Goal: Complete application form

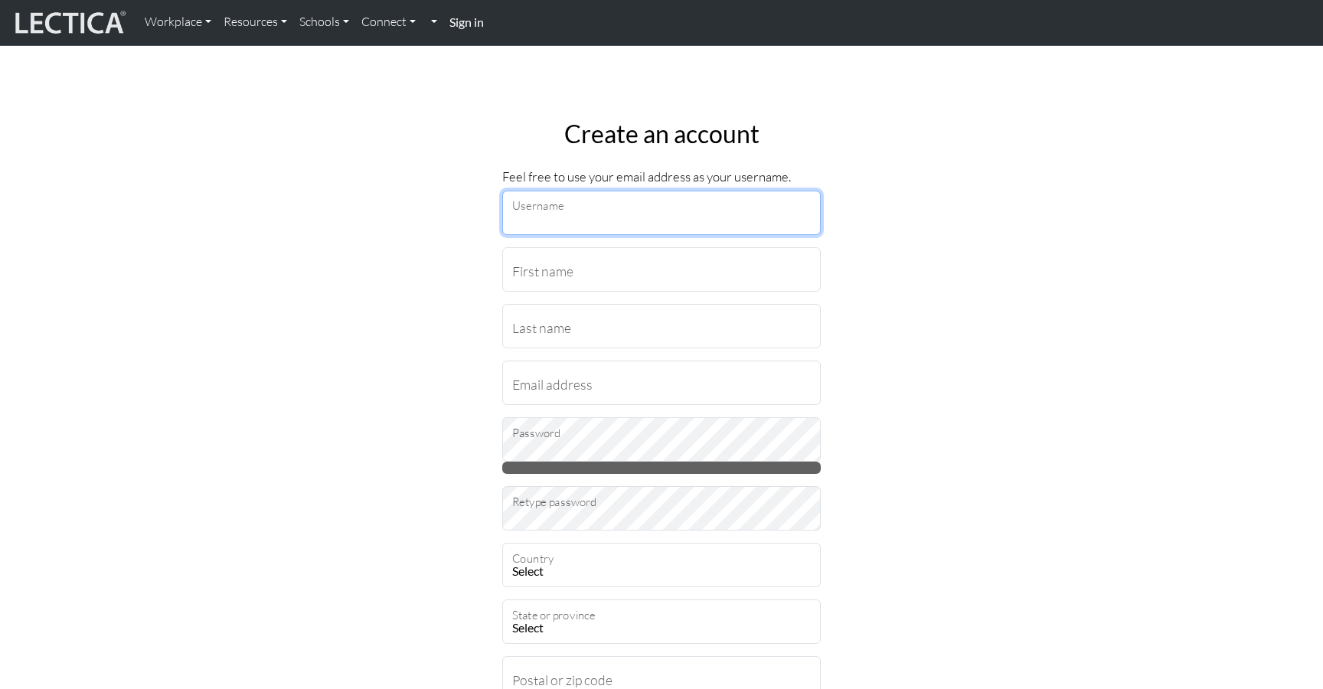
click at [638, 210] on input "Username" at bounding box center [661, 213] width 318 height 44
type input "ksuyog"
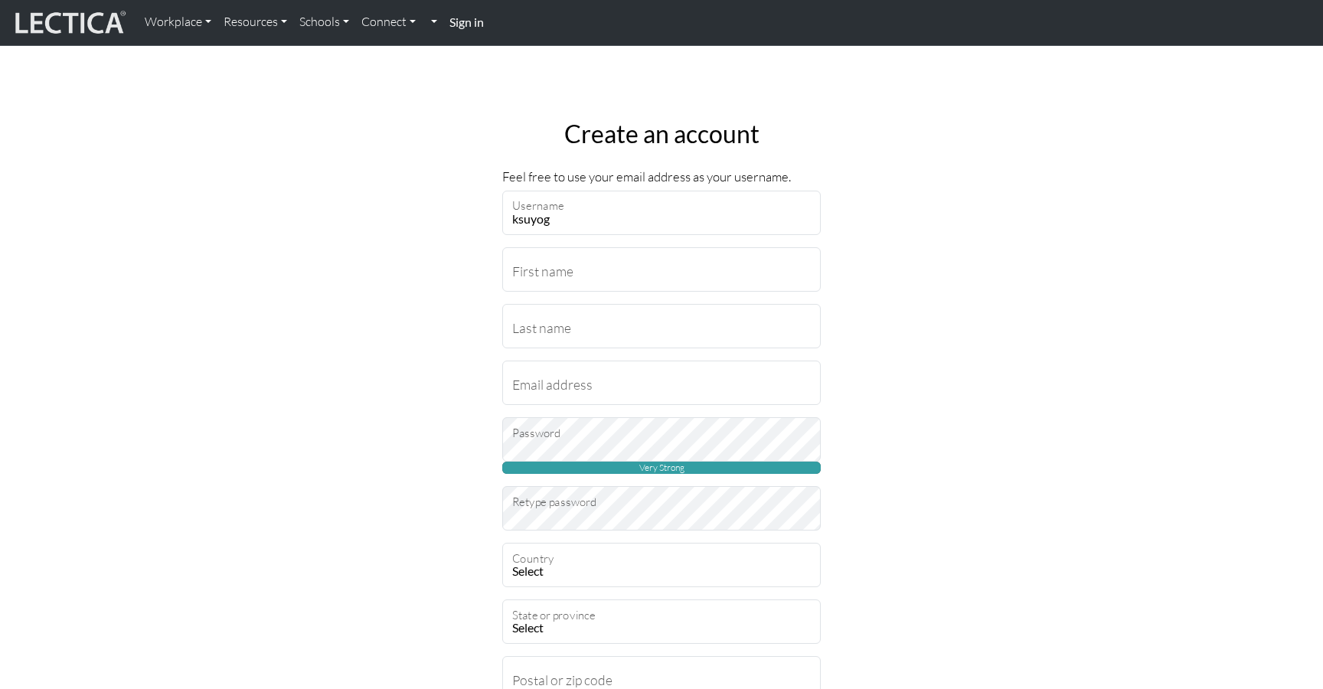
click at [471, 21] on strong "Sign in" at bounding box center [466, 22] width 34 height 15
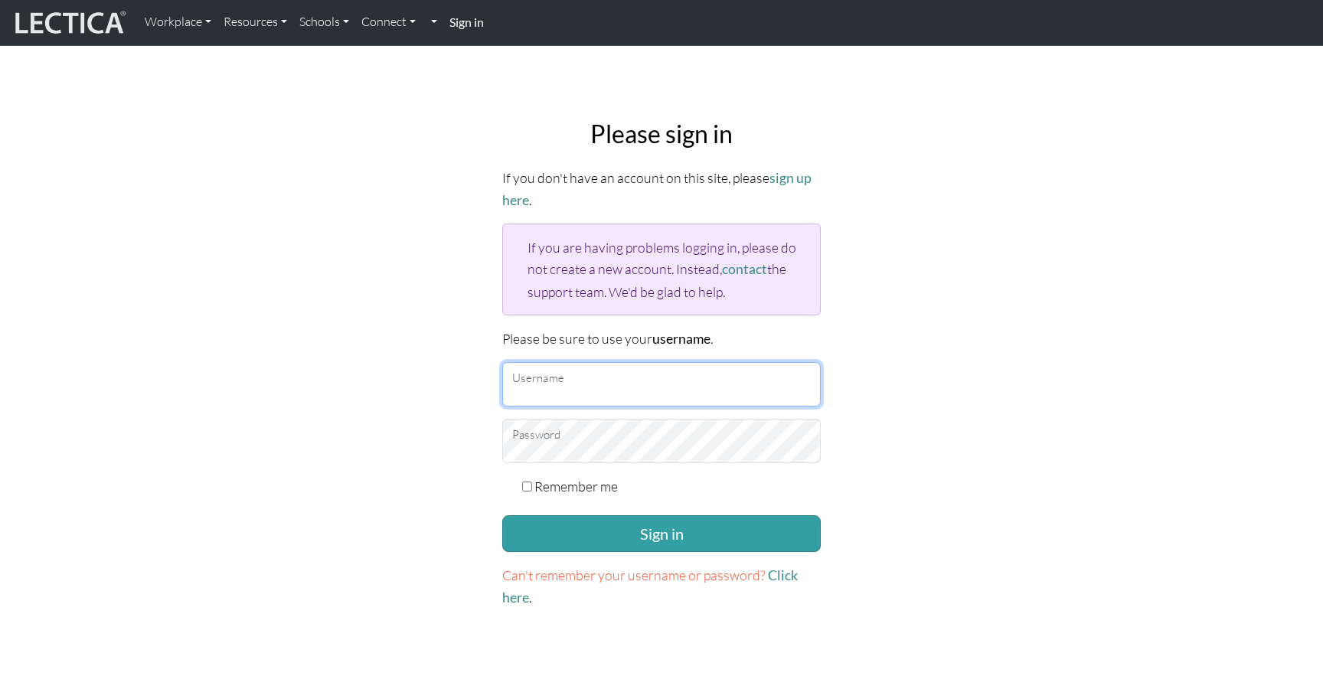
click at [606, 384] on input "Username" at bounding box center [661, 384] width 318 height 44
type input "ksuyog"
click at [532, 484] on div "Remember me" at bounding box center [661, 485] width 318 height 21
click at [527, 481] on input "Remember me" at bounding box center [527, 486] width 10 height 10
checkbox input "true"
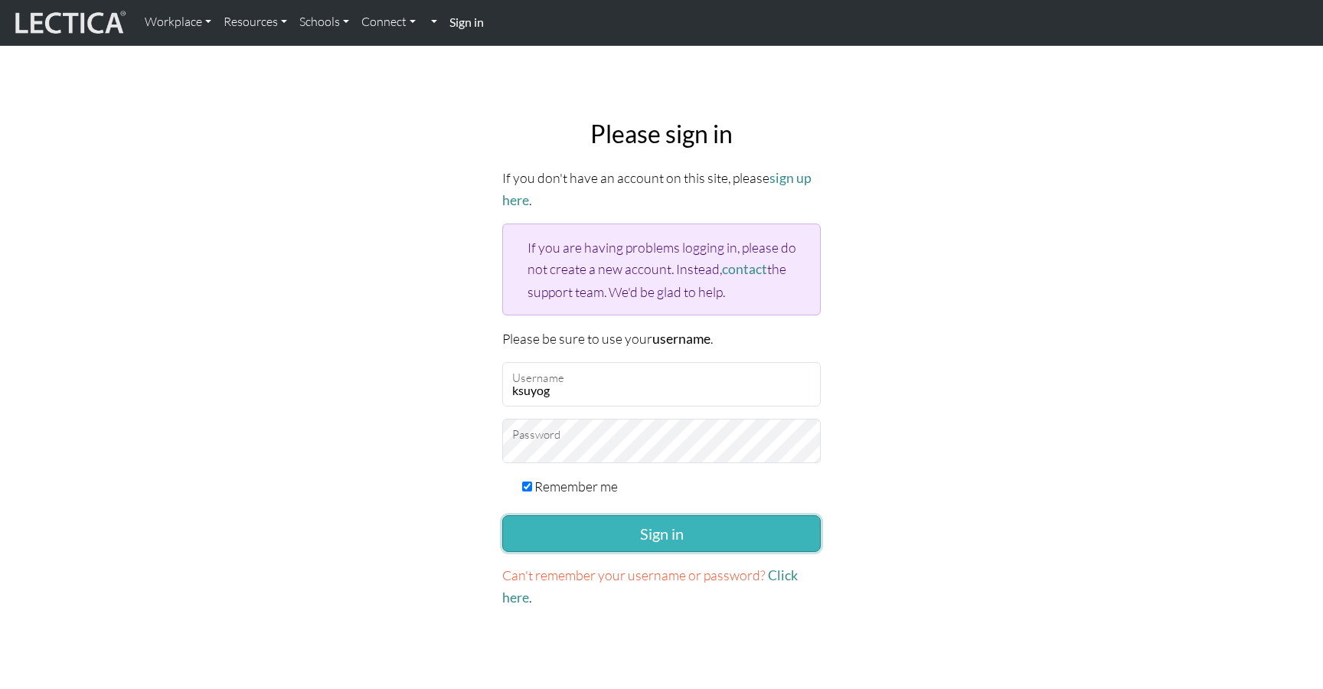
click at [524, 524] on button "Sign in" at bounding box center [661, 533] width 318 height 37
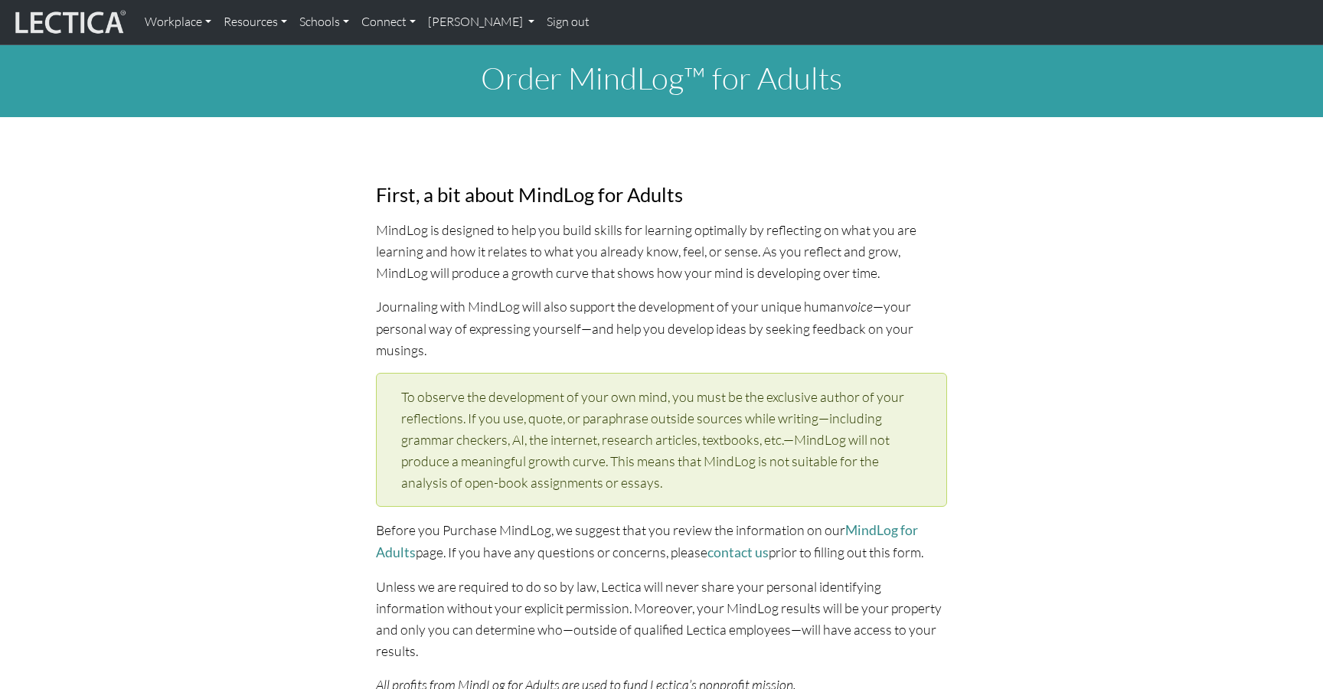
select select "1992"
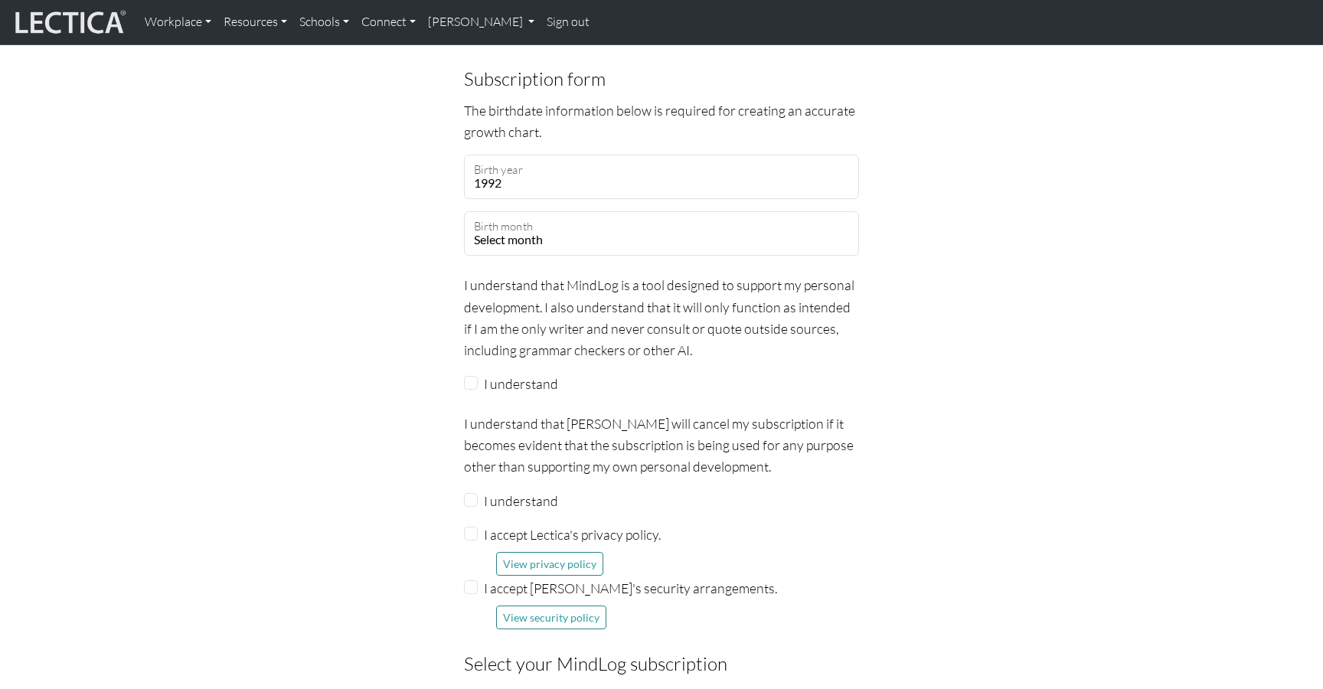
scroll to position [1144, 0]
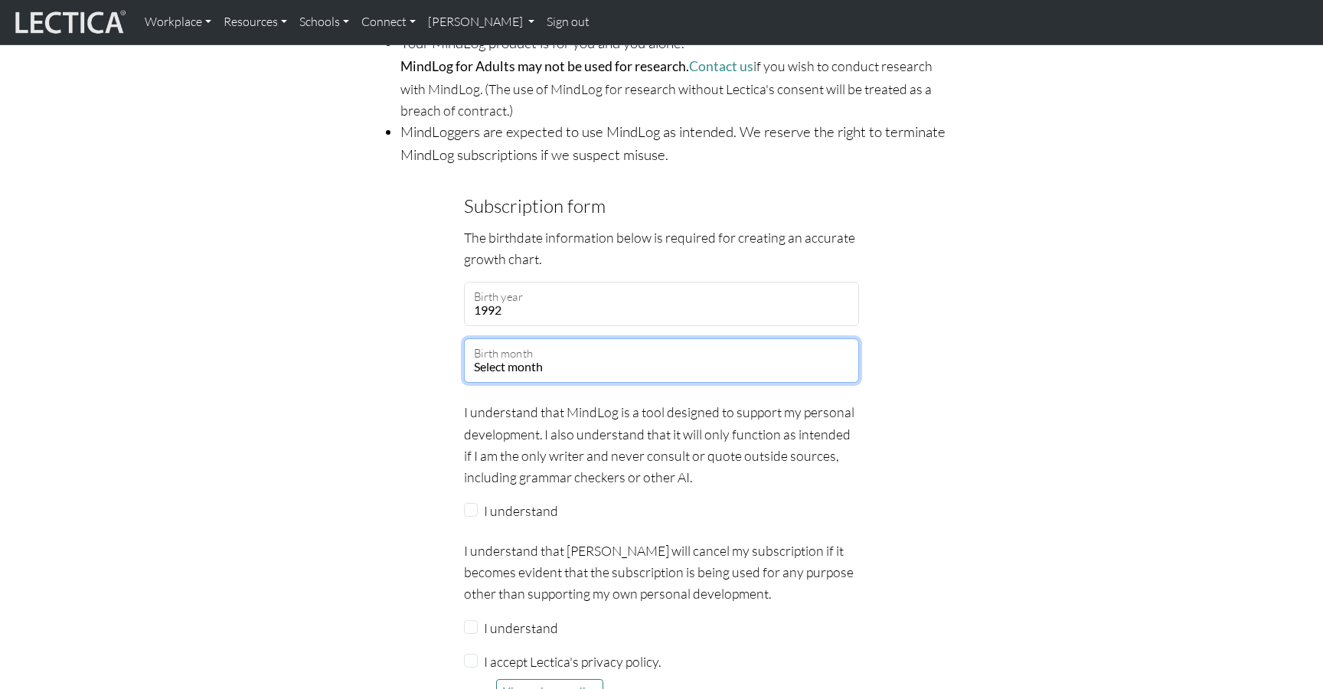
click at [547, 351] on select "Select month January February March April May June July August September Octobe…" at bounding box center [661, 360] width 395 height 44
select select "08"
click at [464, 338] on select "Select month January February March April May June July August September Octobe…" at bounding box center [661, 360] width 395 height 44
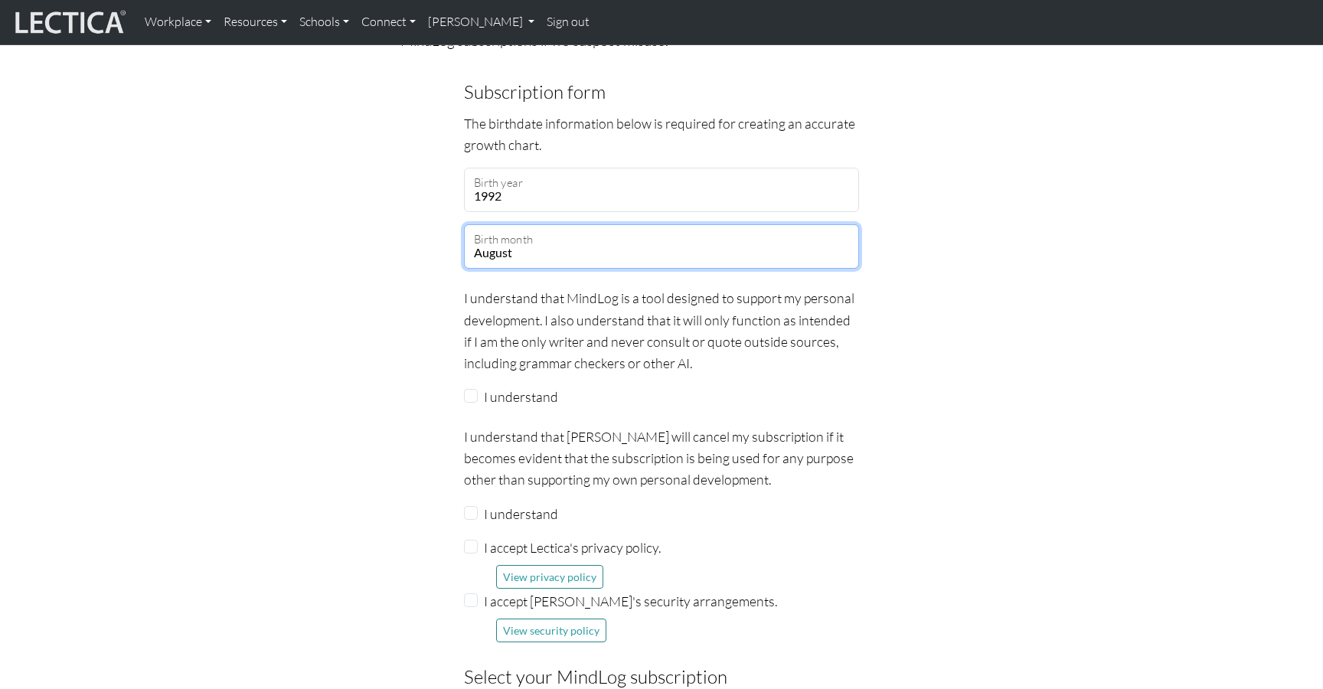
scroll to position [1330, 0]
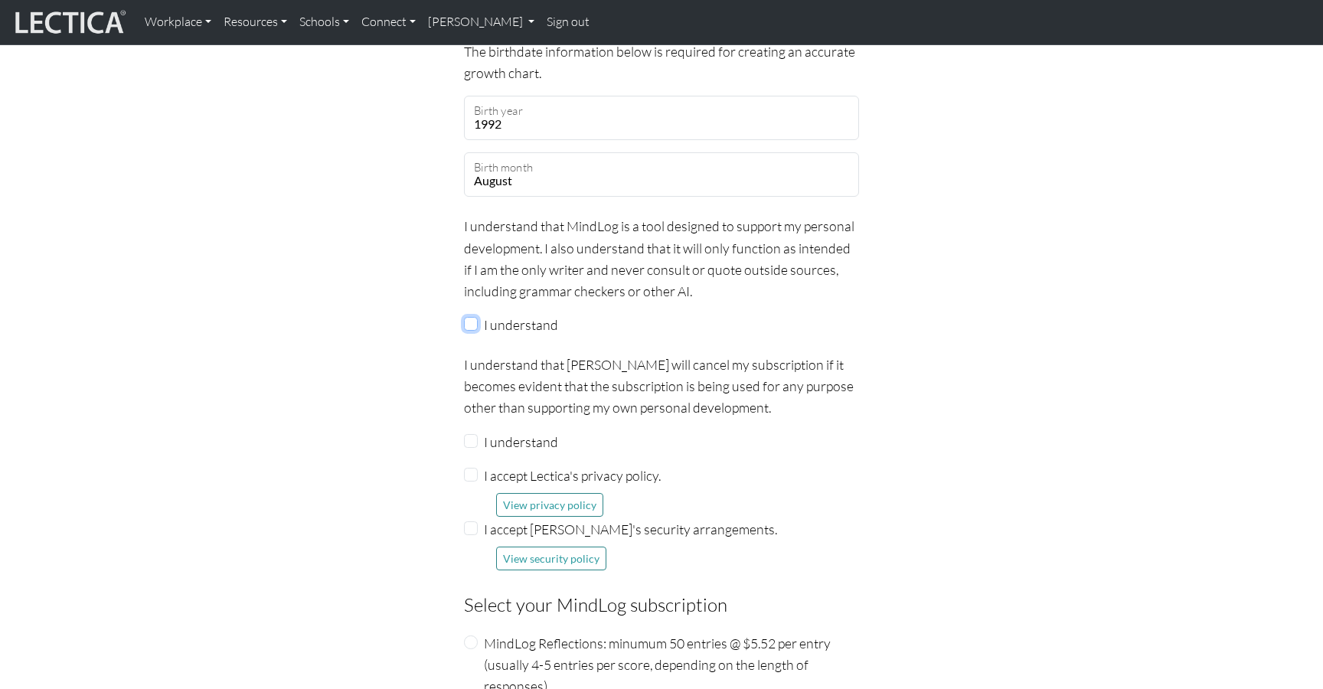
click at [474, 317] on input "I understand" at bounding box center [471, 324] width 14 height 14
checkbox input "true"
click at [471, 434] on input "I understand" at bounding box center [471, 441] width 14 height 14
checkbox input "true"
click at [467, 468] on input "I accept Lectica's privacy policy." at bounding box center [471, 475] width 14 height 14
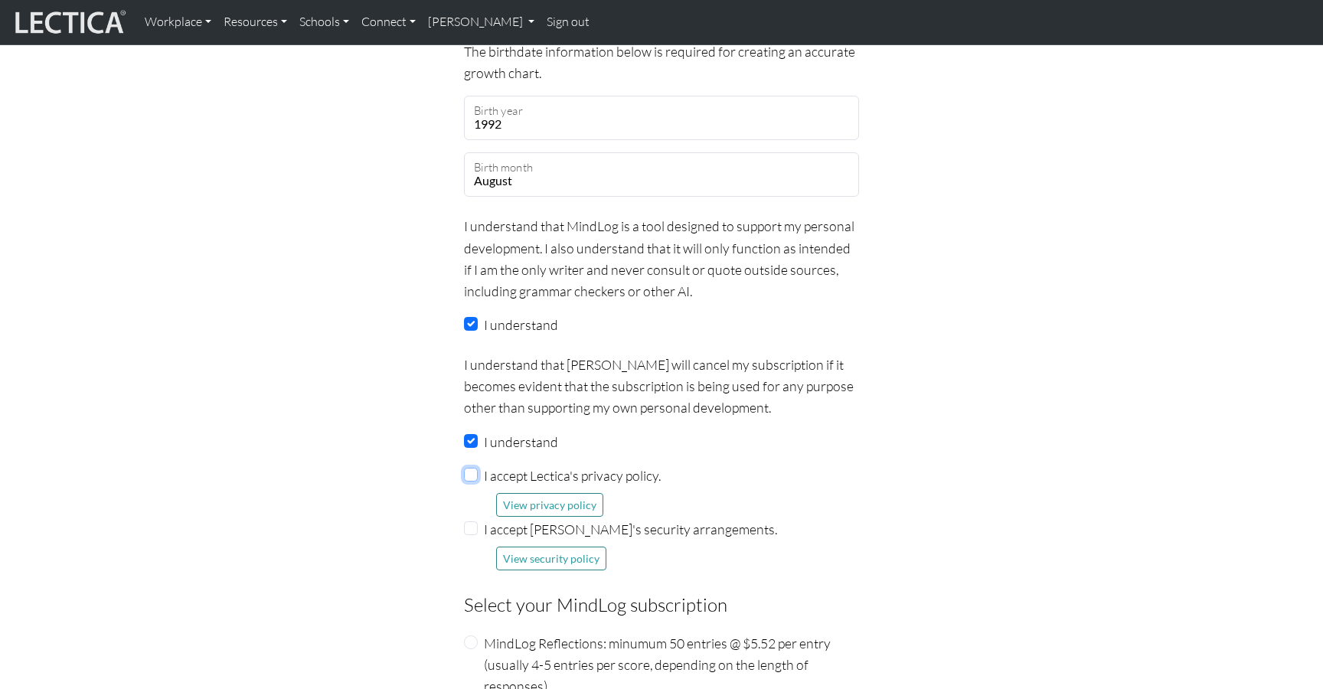
checkbox input "true"
click at [474, 521] on input "I accept Lectica's security arrangements." at bounding box center [471, 528] width 14 height 14
checkbox input "true"
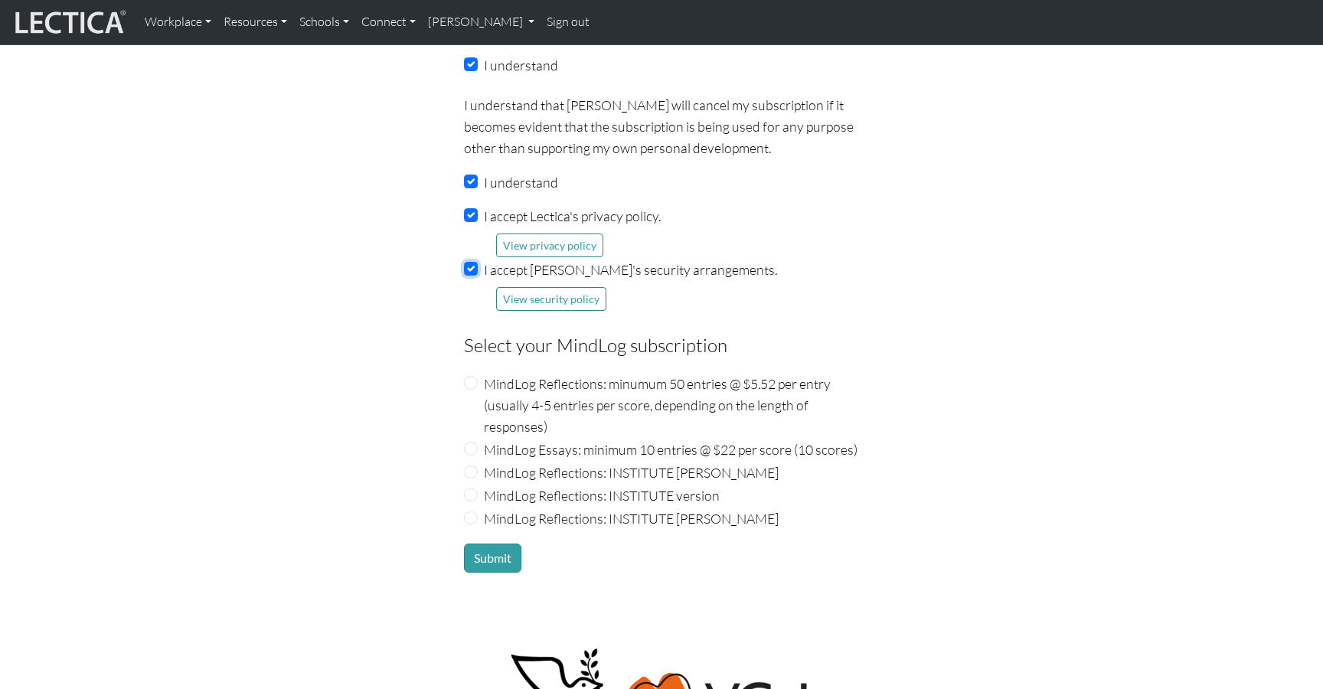
scroll to position [1601, 0]
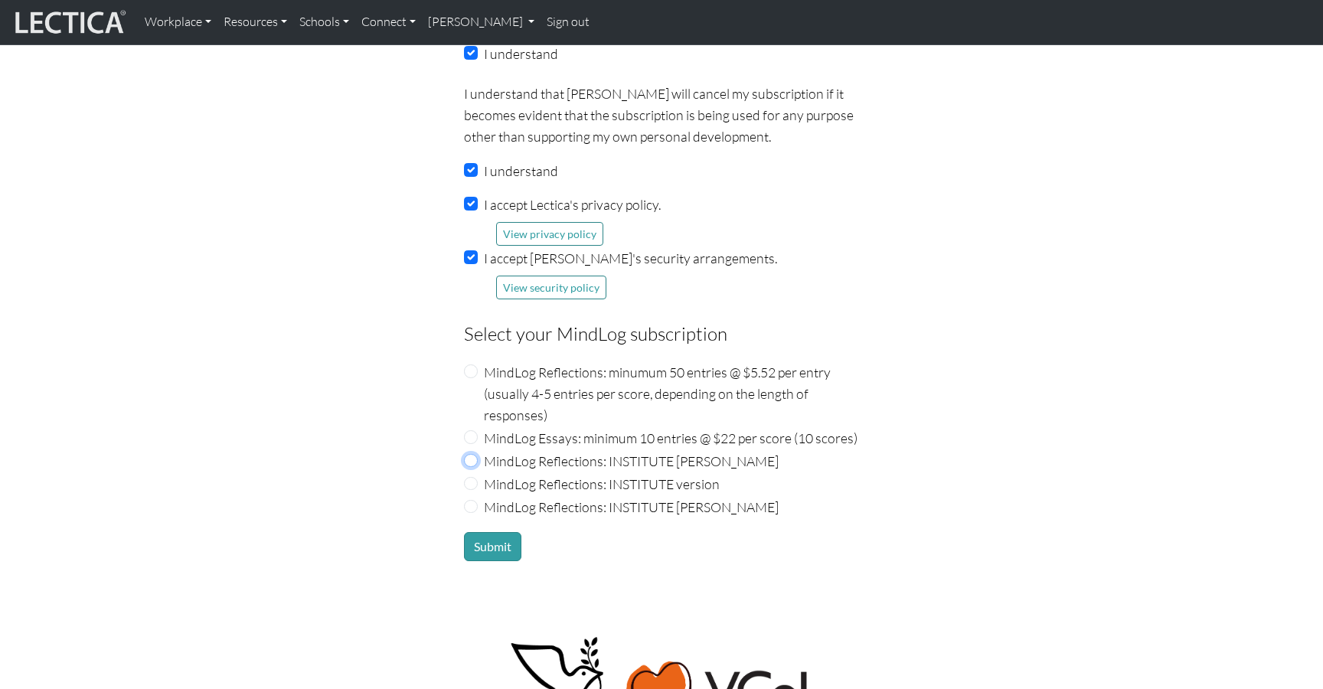
click at [472, 454] on input "MindLog Reflections: INSTITUTE Nic Maisano" at bounding box center [471, 461] width 14 height 14
radio input "true"
click at [468, 477] on input "MindLog Reflections: INSTITUTE version" at bounding box center [471, 484] width 14 height 14
radio input "true"
click at [492, 533] on button "Submit" at bounding box center [492, 546] width 57 height 29
